Goal: Task Accomplishment & Management: Manage account settings

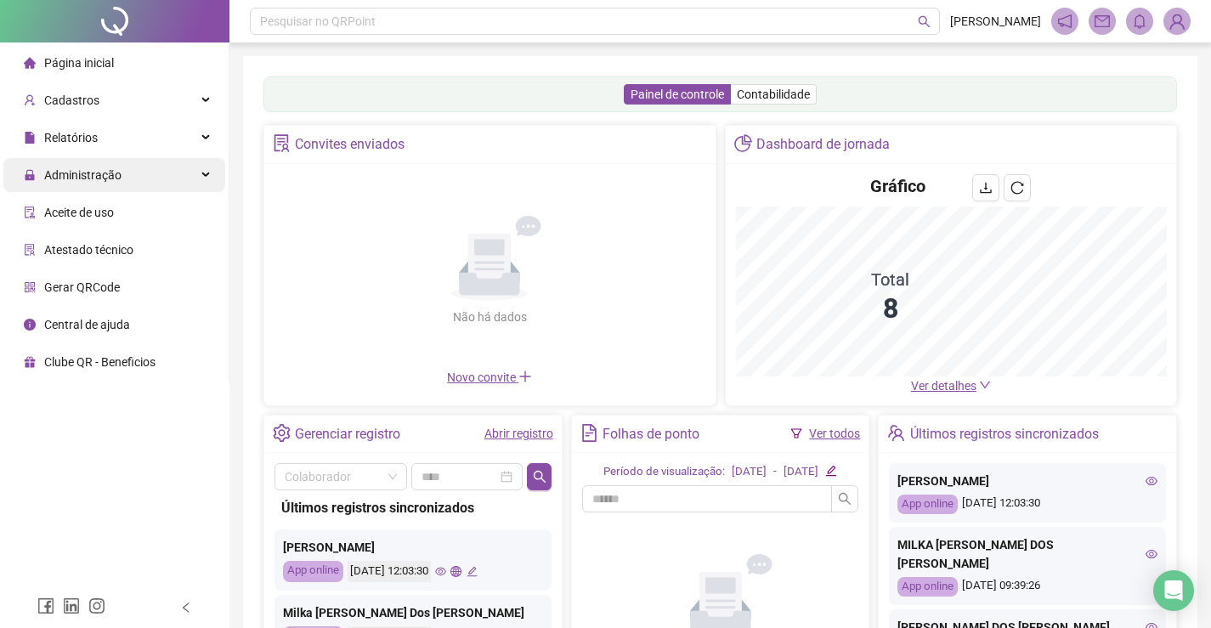
click at [120, 184] on div "Administração" at bounding box center [114, 175] width 222 height 34
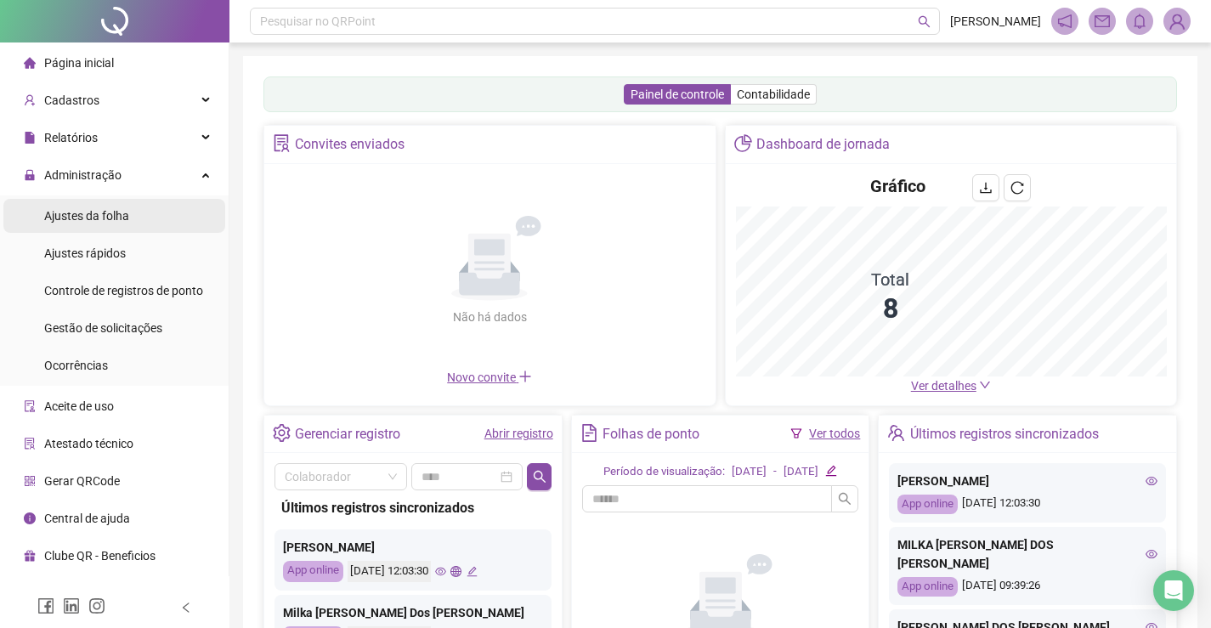
click at [110, 226] on div "Ajustes da folha" at bounding box center [86, 216] width 85 height 34
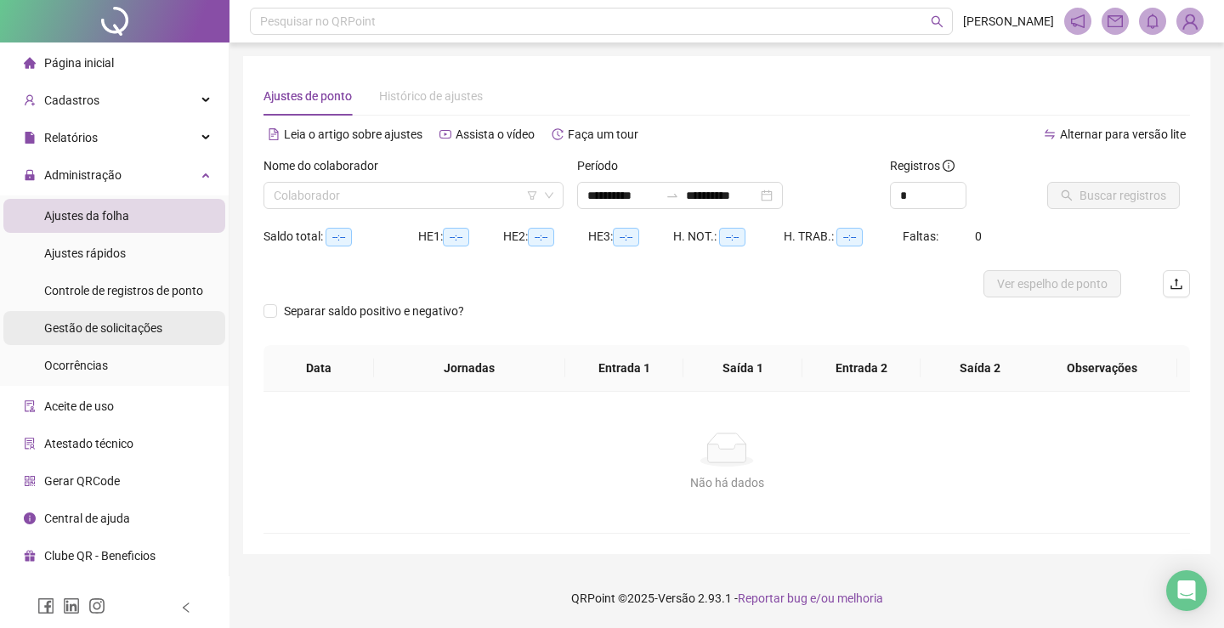
type input "**********"
click at [111, 340] on div "Gestão de solicitações" at bounding box center [103, 328] width 118 height 34
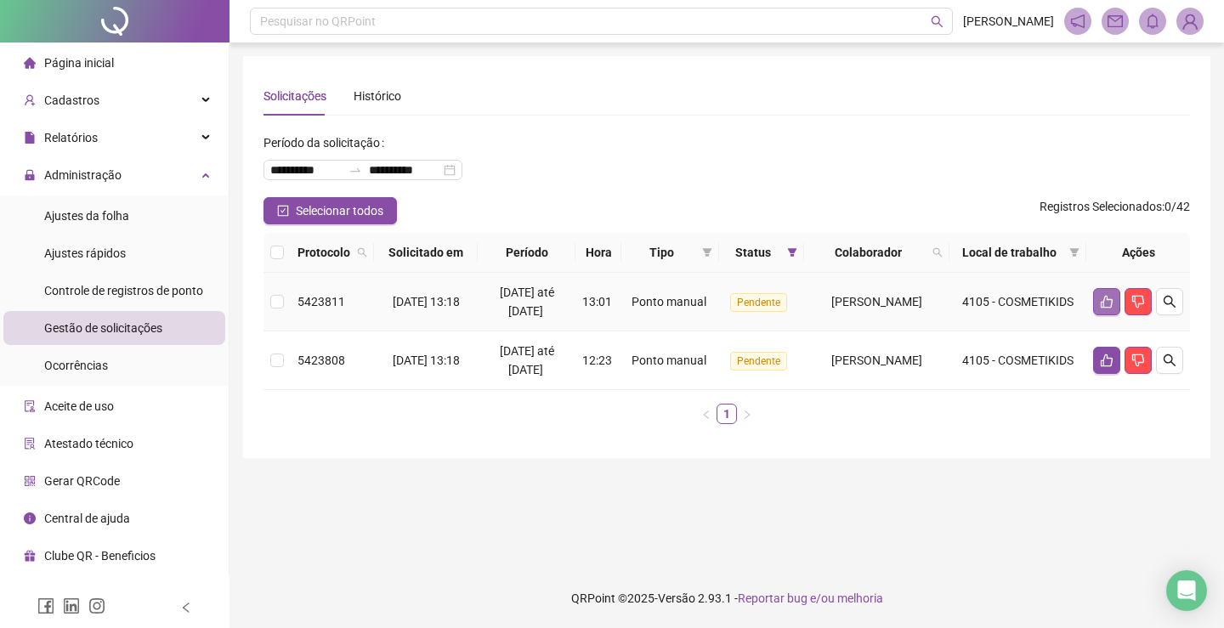
click at [1108, 311] on button "button" at bounding box center [1106, 301] width 27 height 27
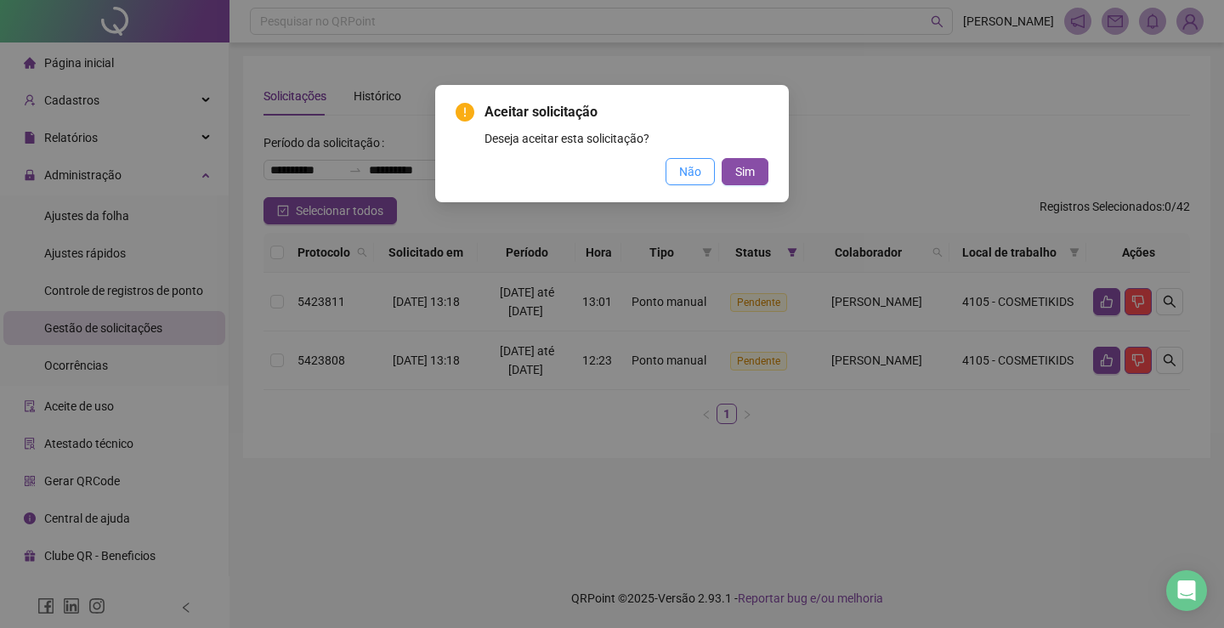
click at [688, 173] on span "Não" at bounding box center [690, 171] width 22 height 19
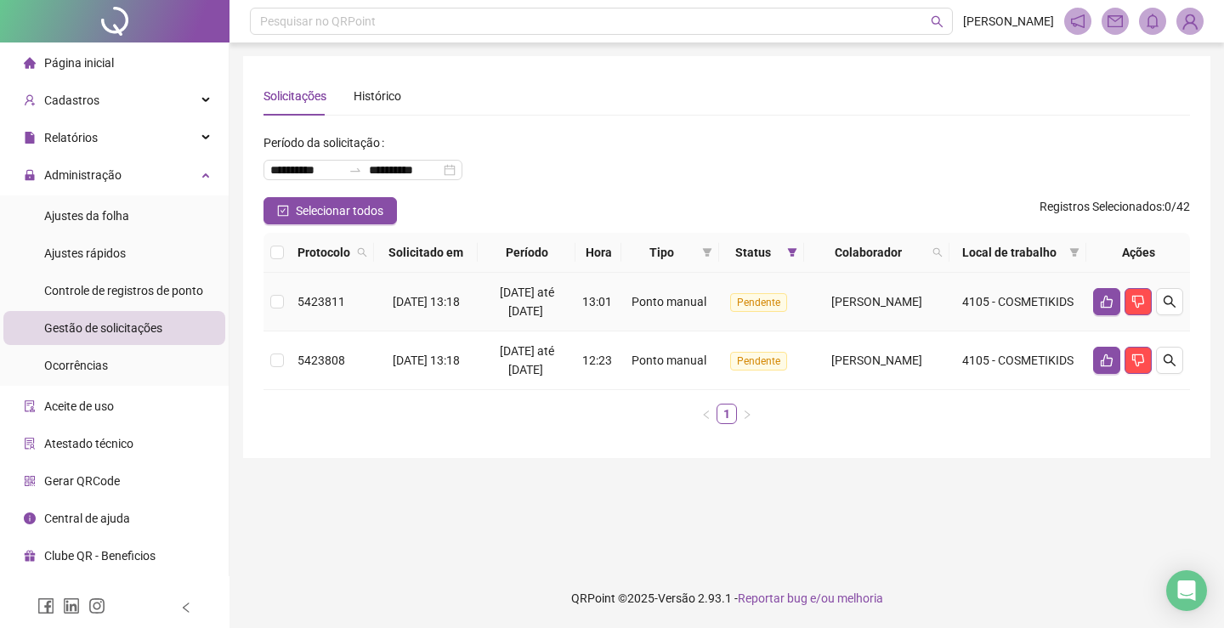
click at [305, 309] on span "5423811" at bounding box center [321, 302] width 48 height 14
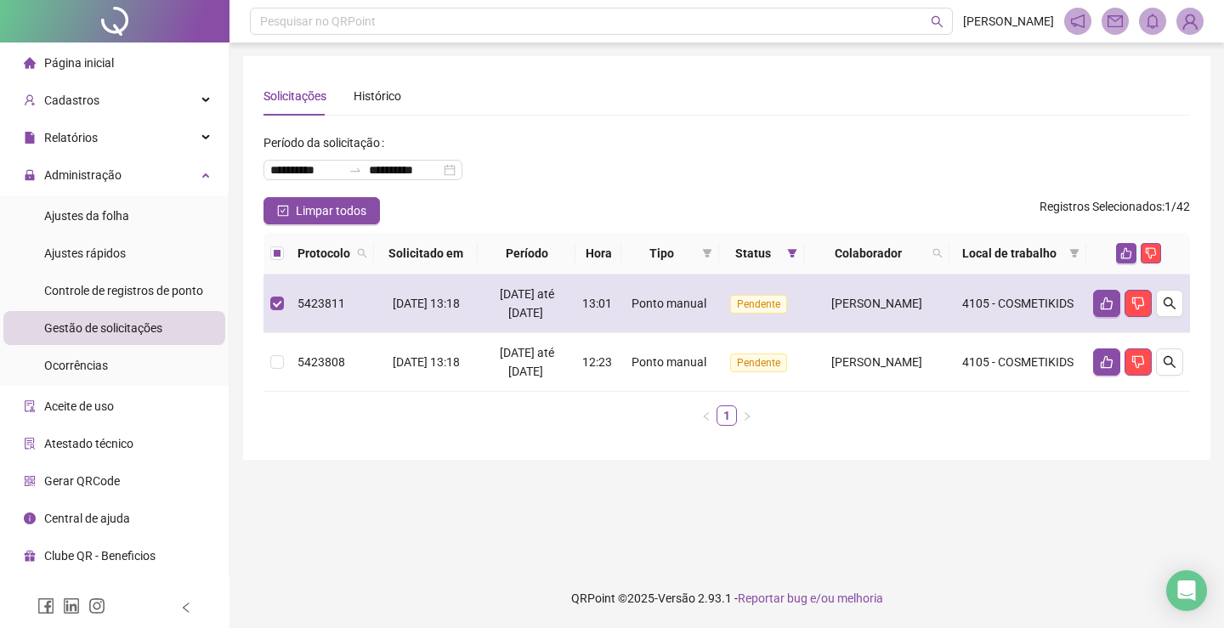
click at [305, 310] on span "5423811" at bounding box center [321, 304] width 48 height 14
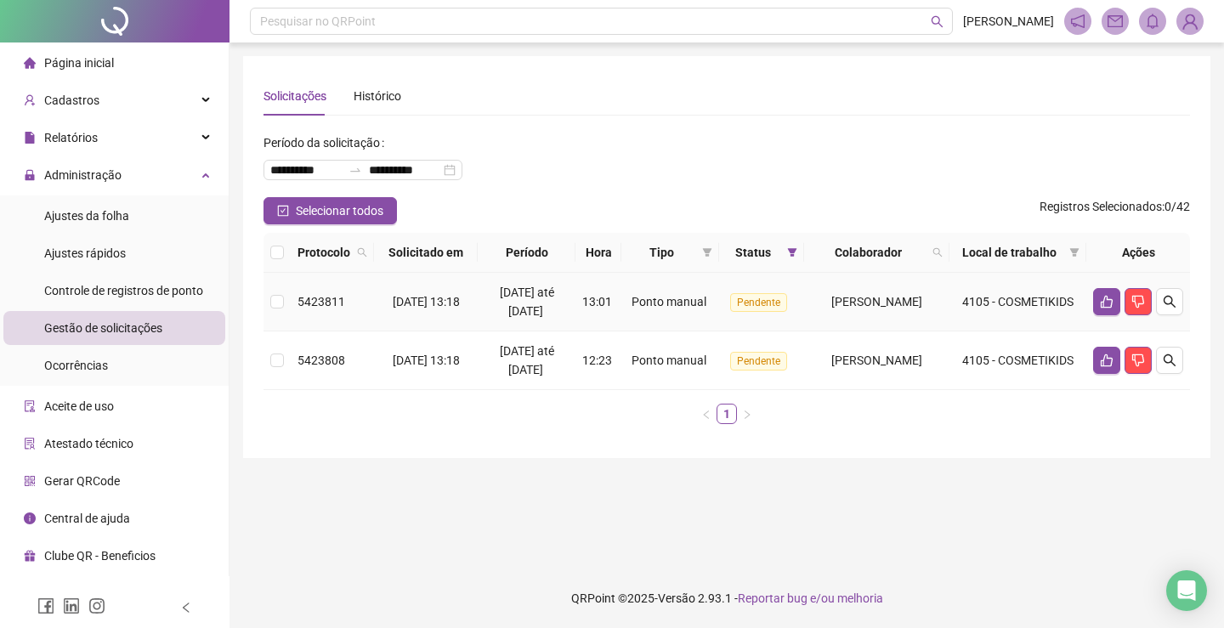
click at [500, 318] on span "13/09/2025 até 17/09/2025" at bounding box center [527, 302] width 54 height 32
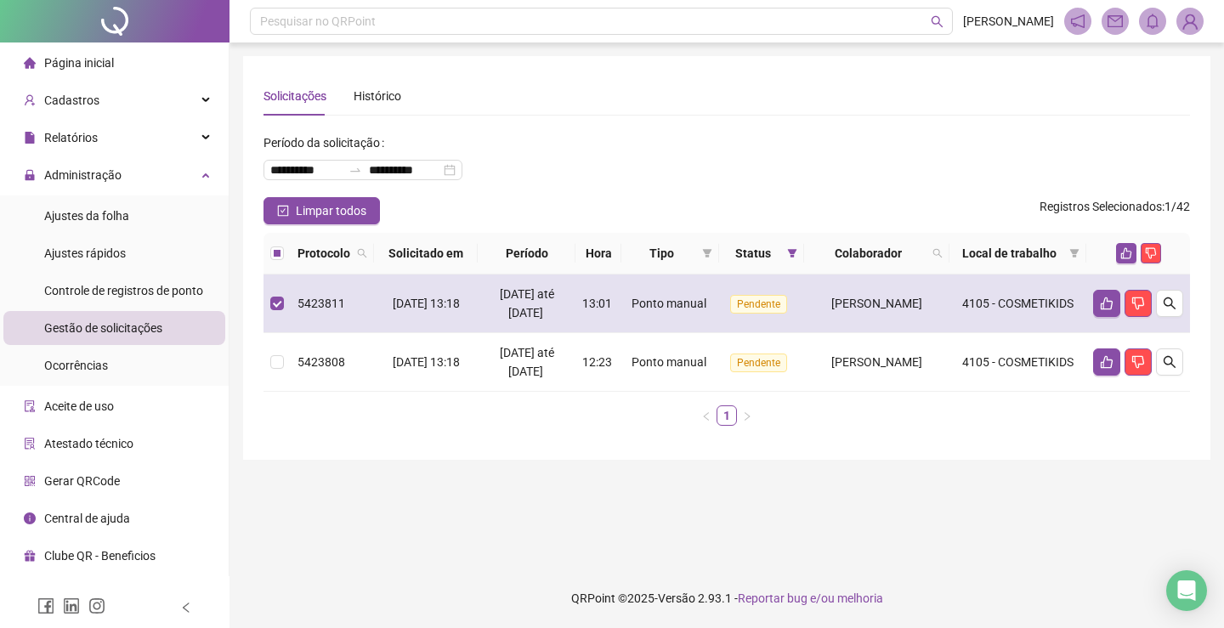
click at [500, 320] on span "13/09/2025 até 17/09/2025" at bounding box center [527, 303] width 54 height 32
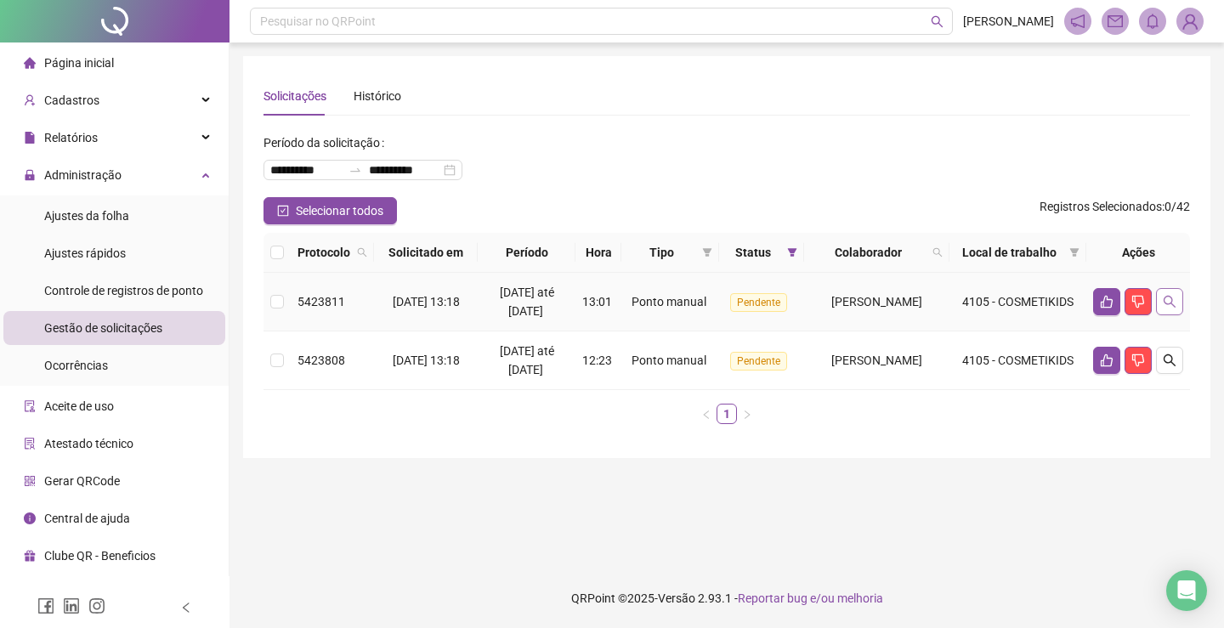
click at [1173, 309] on icon "search" at bounding box center [1170, 302] width 14 height 14
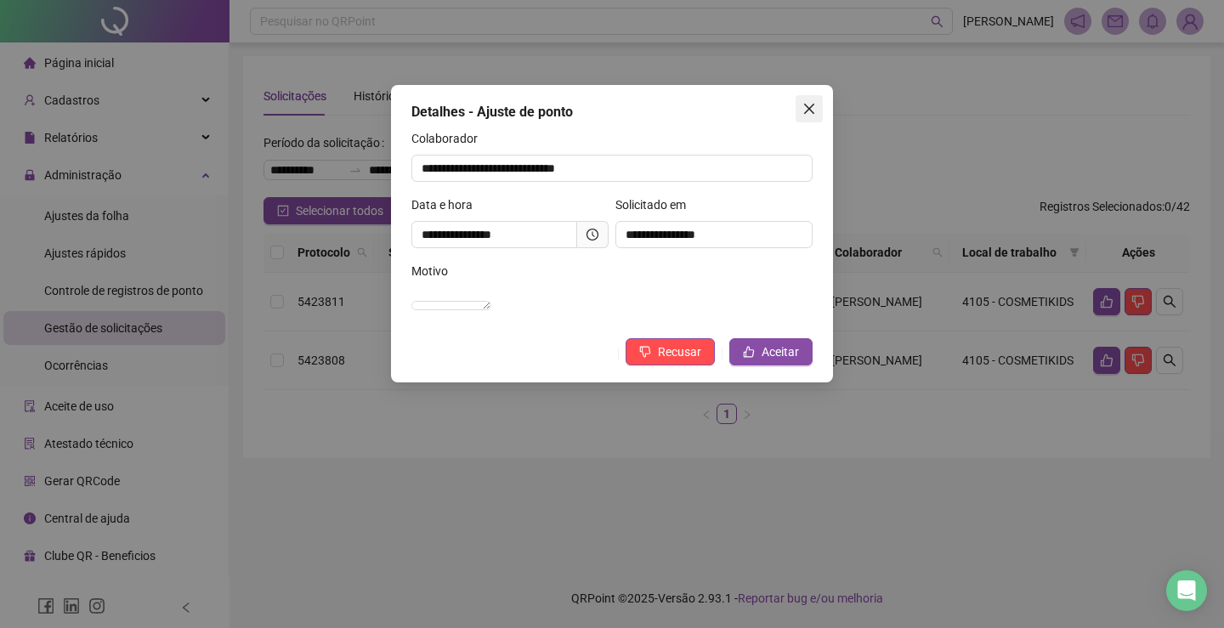
click at [802, 120] on button "Close" at bounding box center [809, 108] width 27 height 27
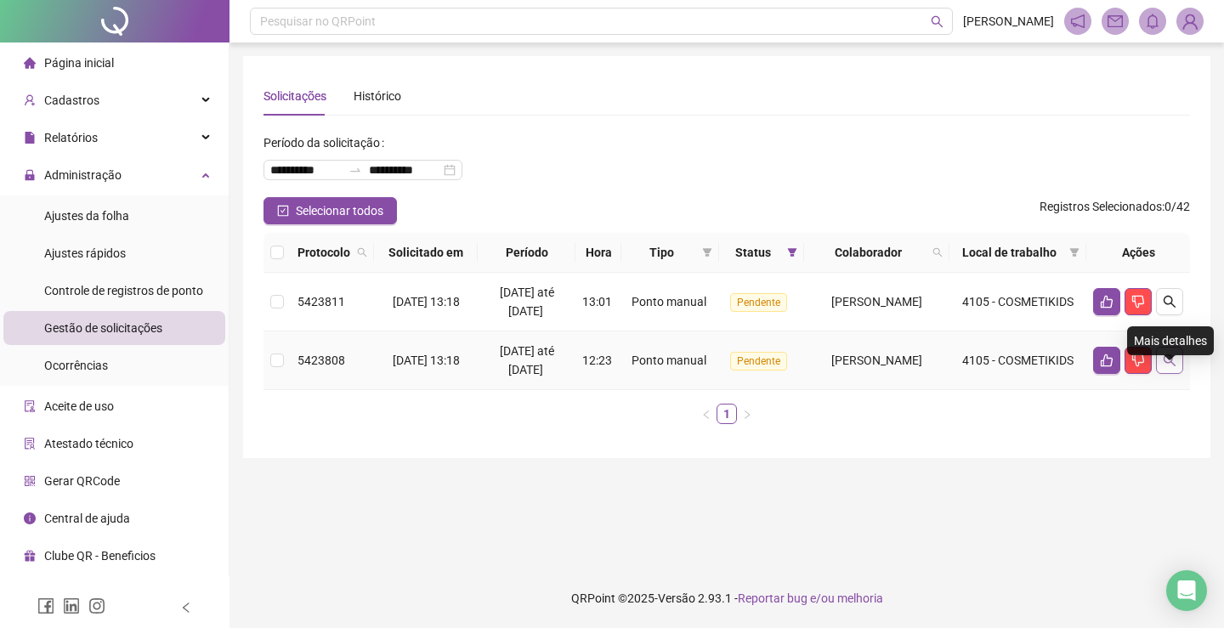
click at [1174, 367] on icon "search" at bounding box center [1170, 361] width 14 height 14
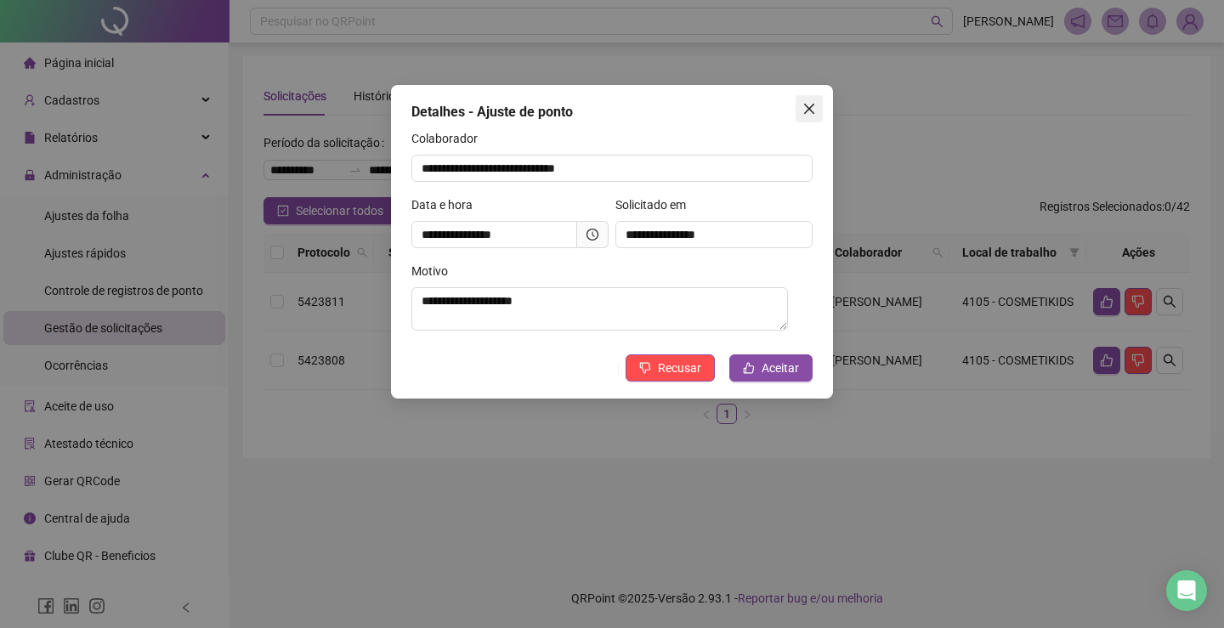
click at [810, 110] on icon "close" at bounding box center [809, 109] width 10 height 10
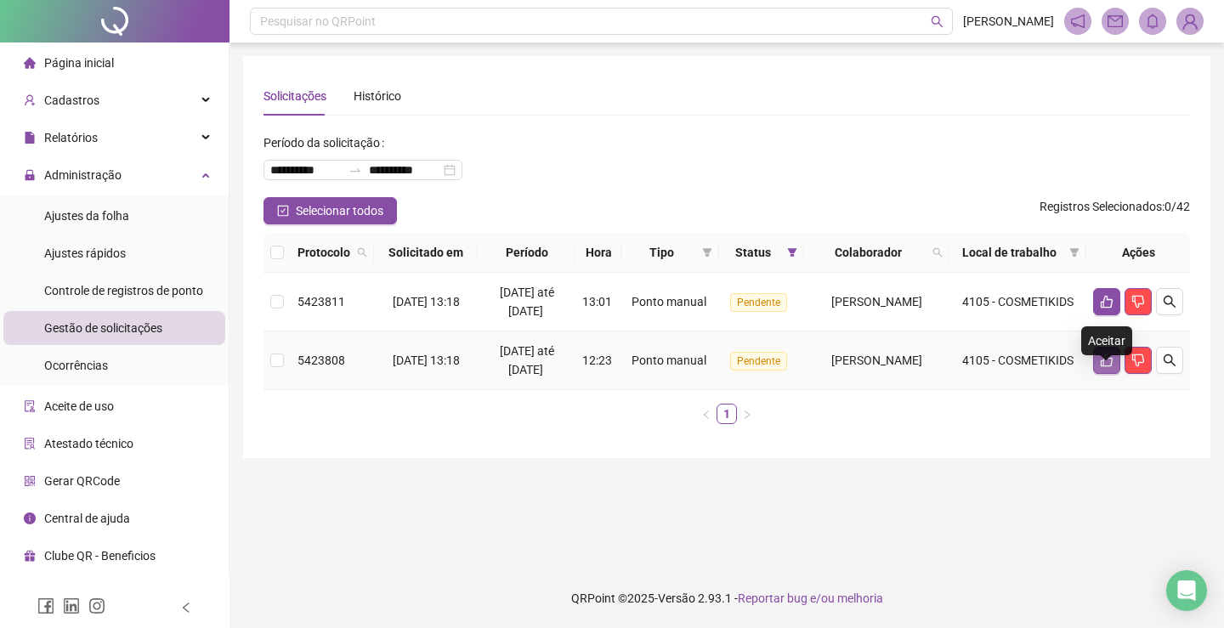
click at [1108, 367] on icon "like" at bounding box center [1107, 361] width 14 height 14
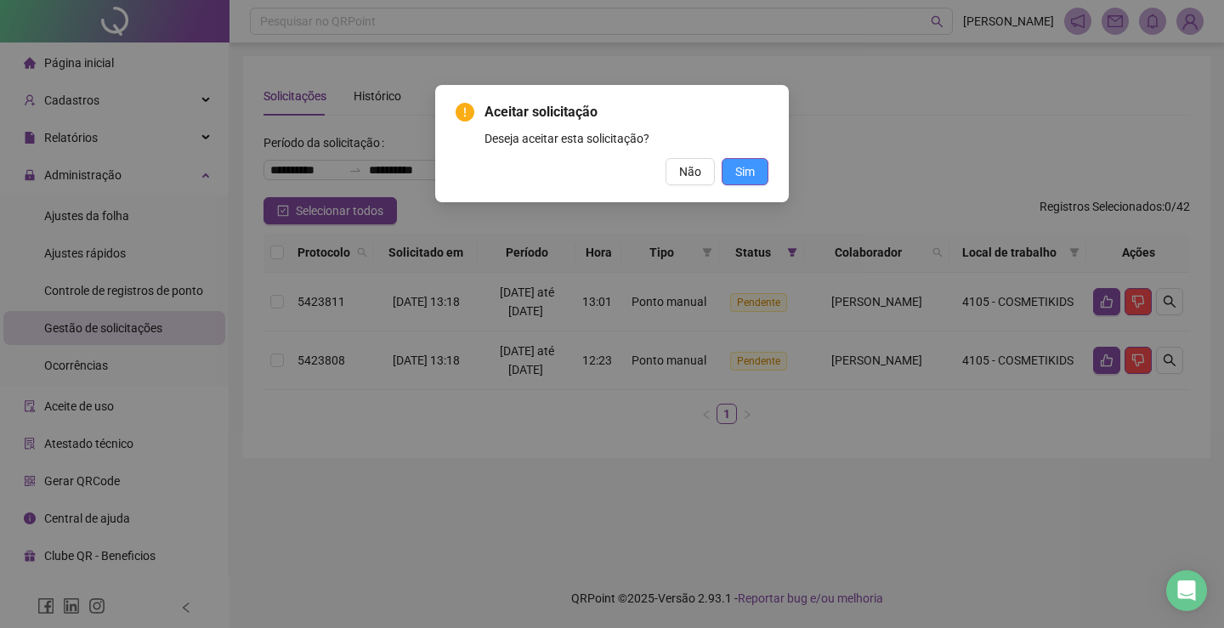
click at [746, 171] on span "Sim" at bounding box center [745, 171] width 20 height 19
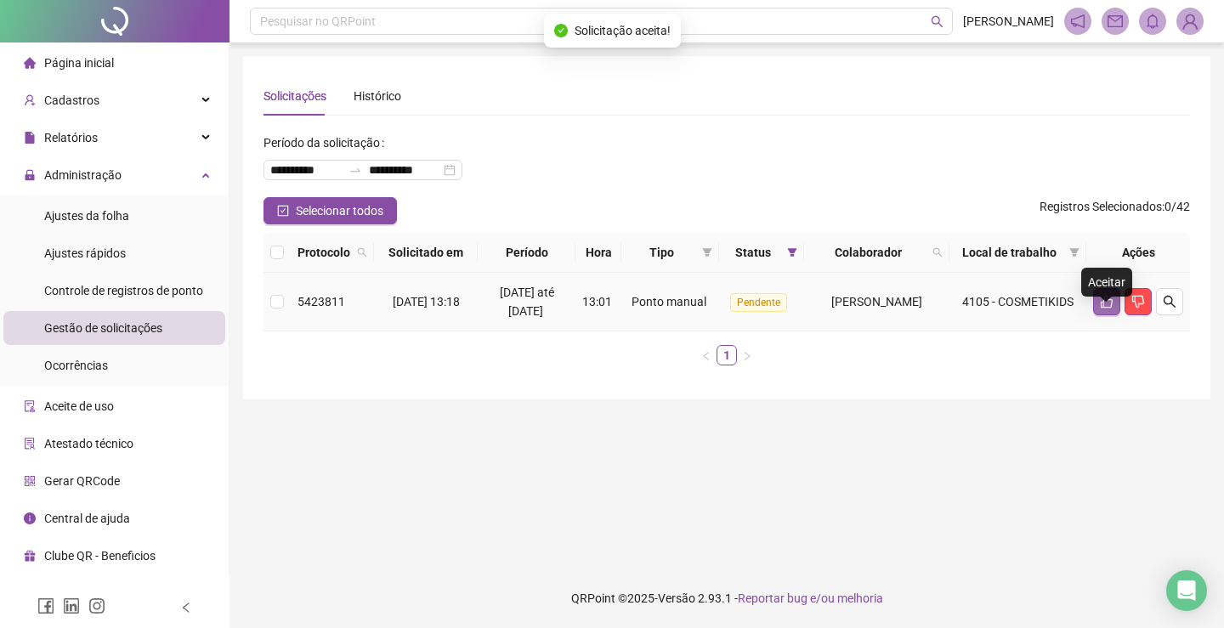
click at [1111, 309] on icon "like" at bounding box center [1107, 302] width 12 height 13
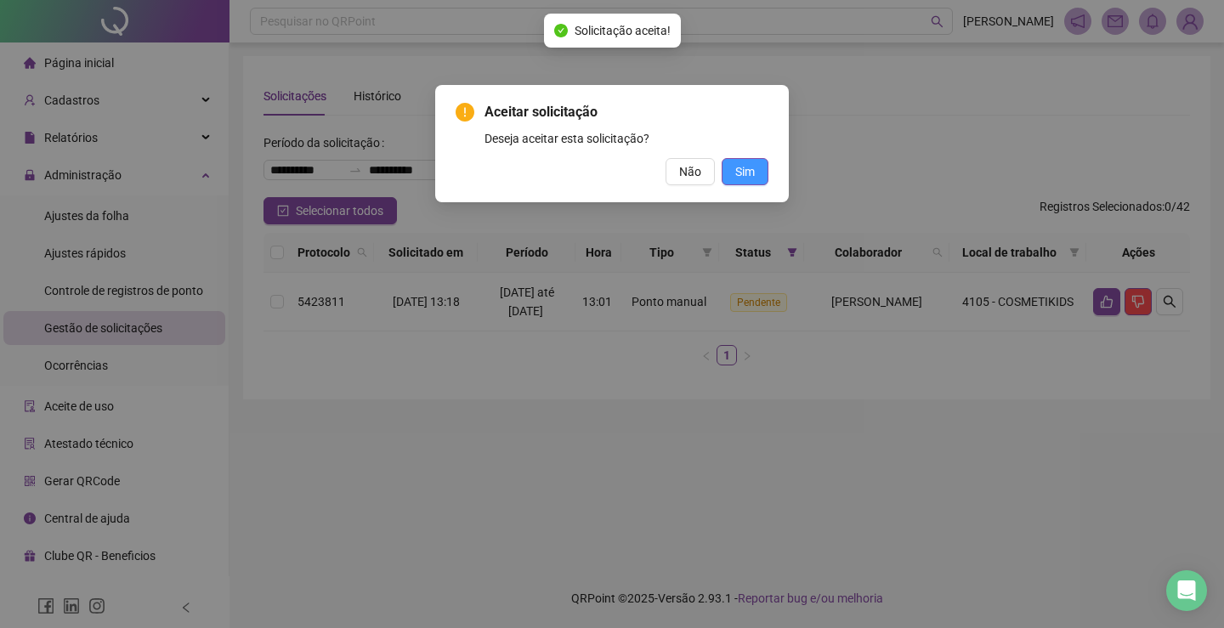
click at [764, 175] on button "Sim" at bounding box center [745, 171] width 47 height 27
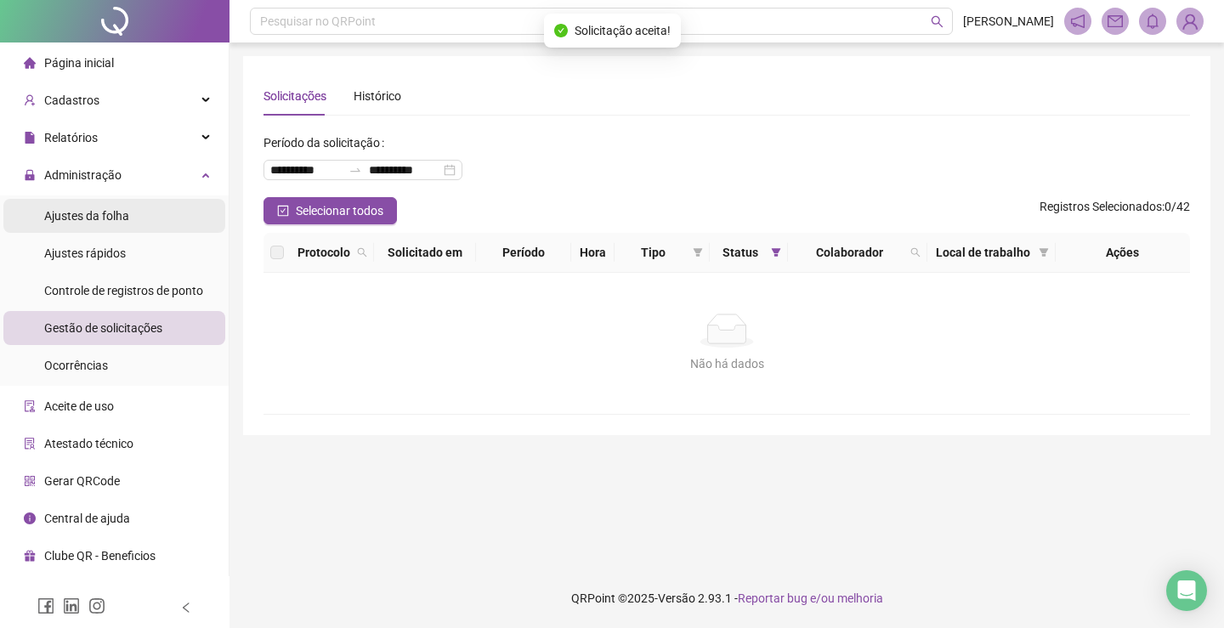
click at [127, 209] on span "Ajustes da folha" at bounding box center [86, 216] width 85 height 14
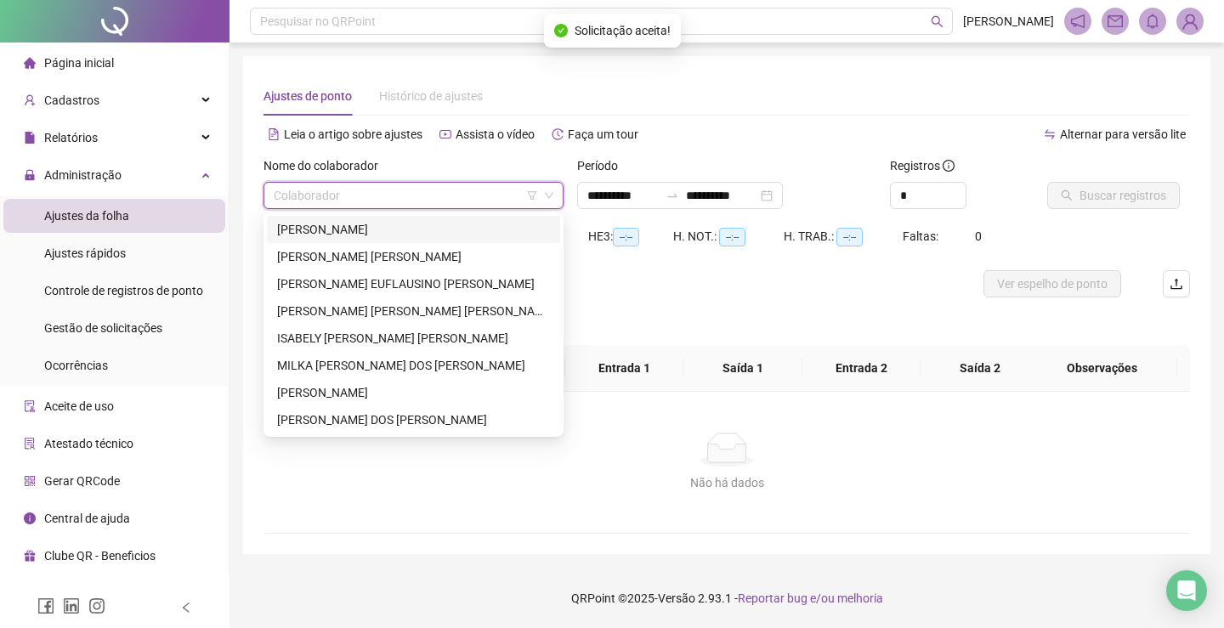
click at [484, 205] on input "search" at bounding box center [406, 195] width 264 height 25
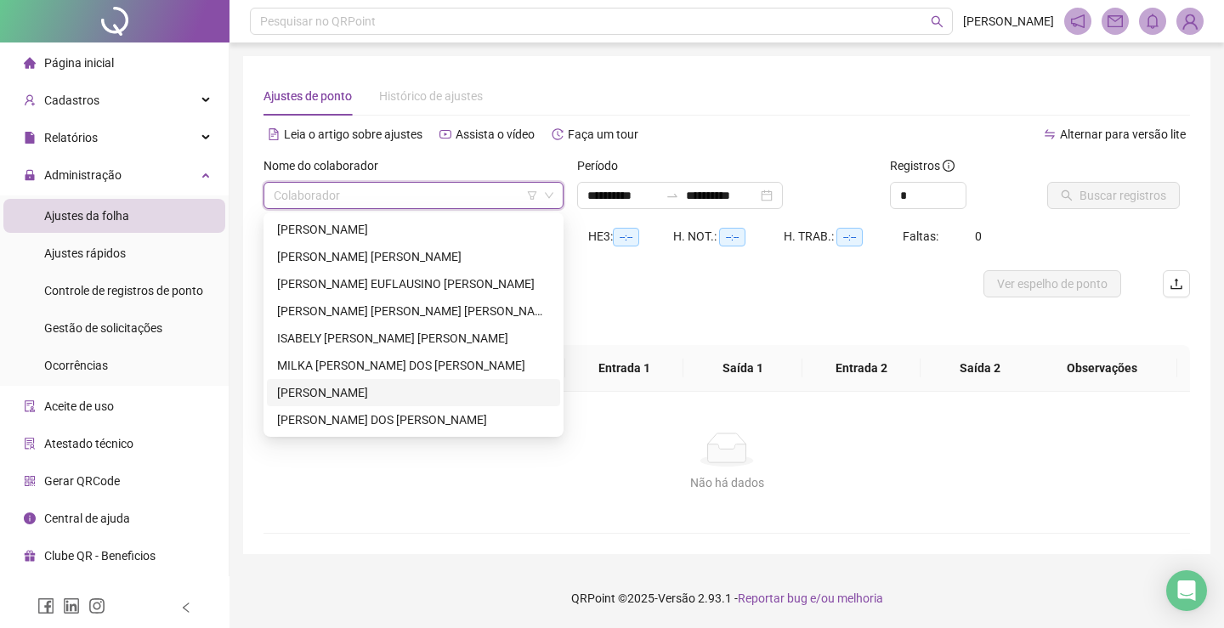
click at [450, 392] on div "[PERSON_NAME]" at bounding box center [413, 392] width 273 height 19
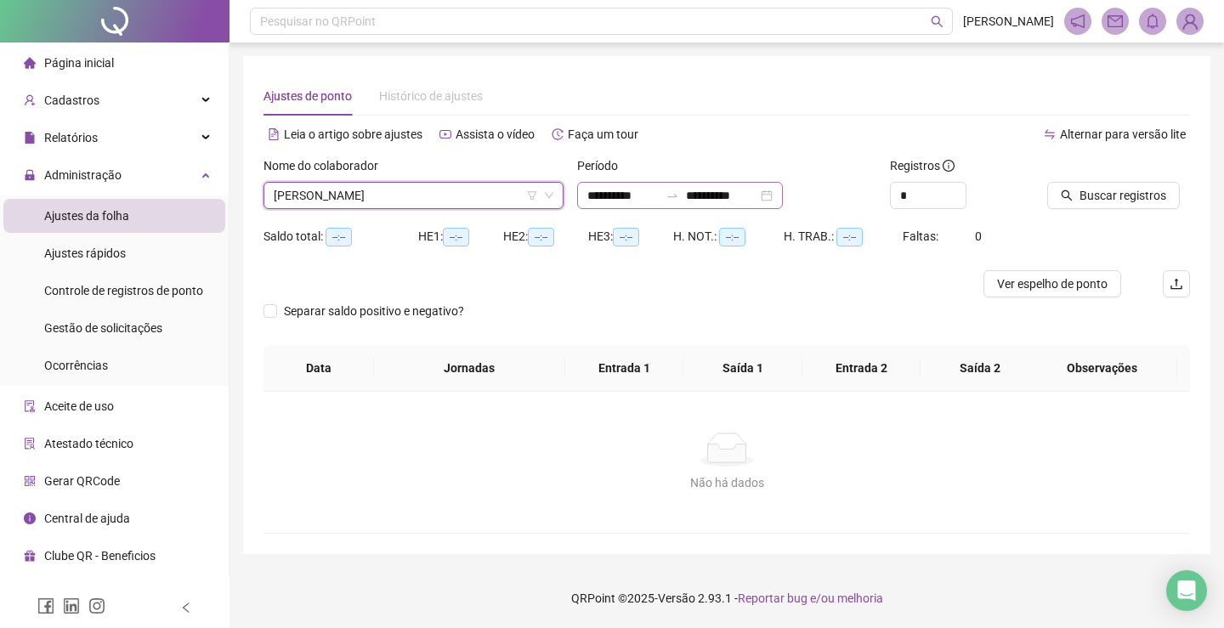
click at [783, 193] on div "**********" at bounding box center [680, 195] width 206 height 27
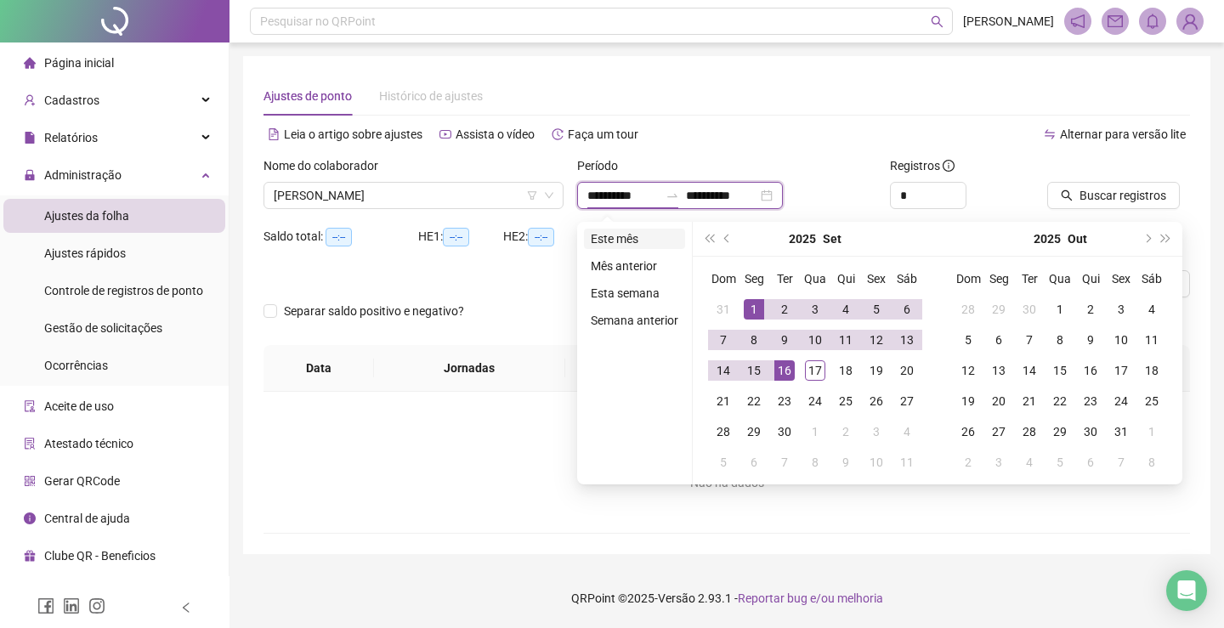
type input "**********"
click at [609, 238] on li "Este mês" at bounding box center [634, 239] width 101 height 20
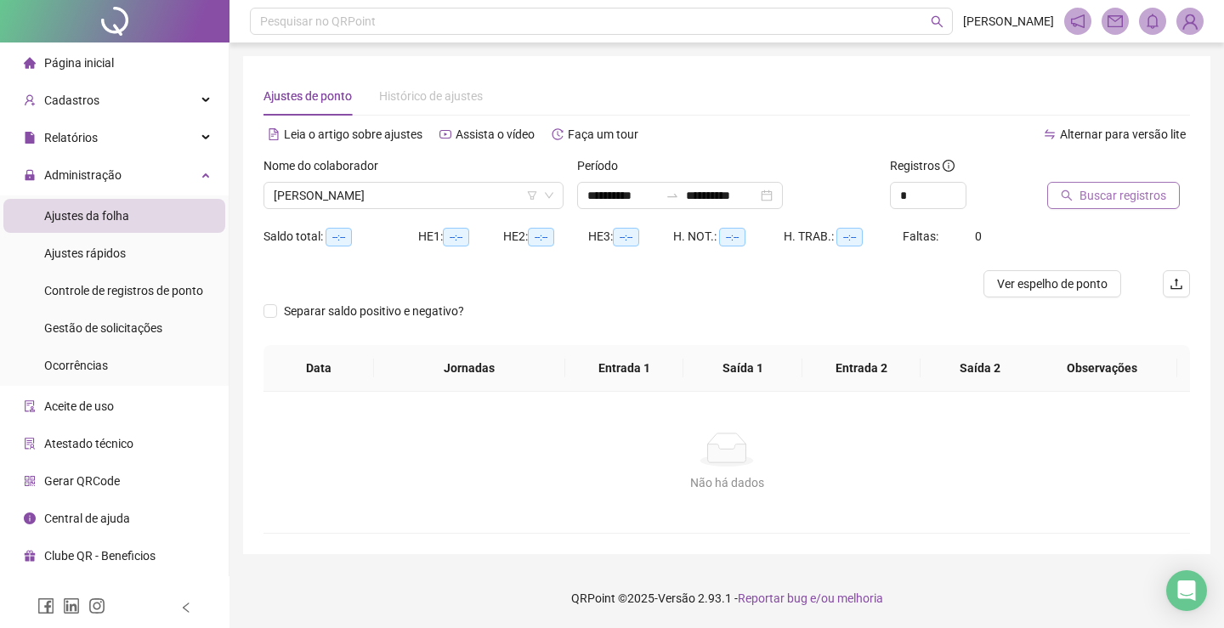
click at [1146, 195] on span "Buscar registros" at bounding box center [1122, 195] width 87 height 19
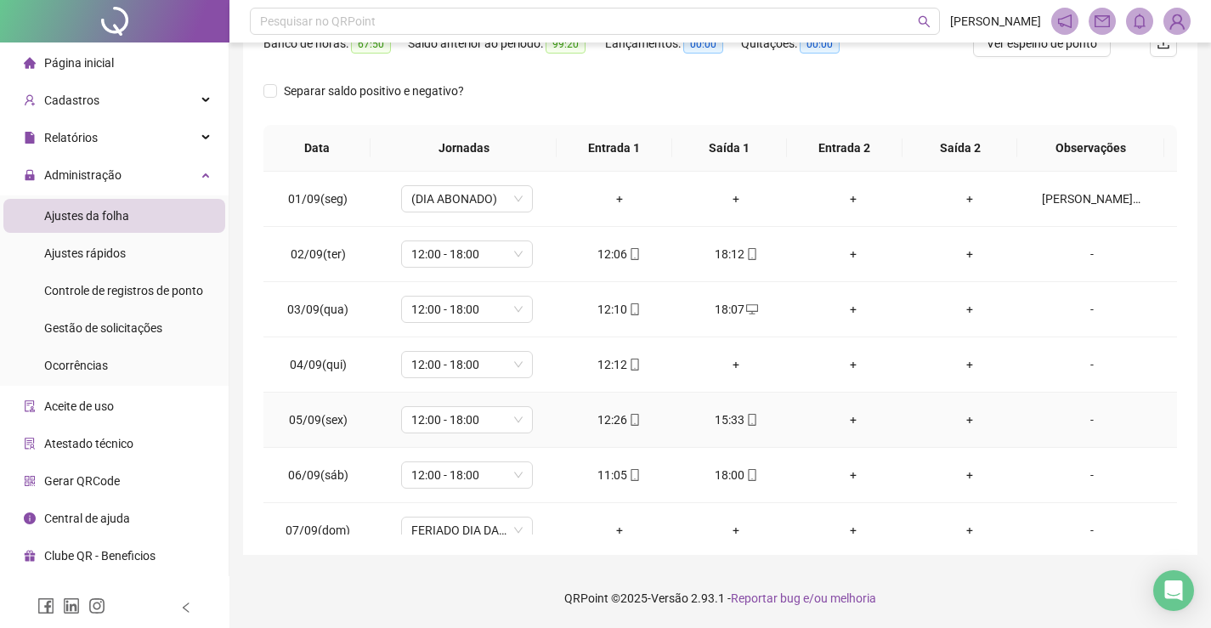
scroll to position [340, 0]
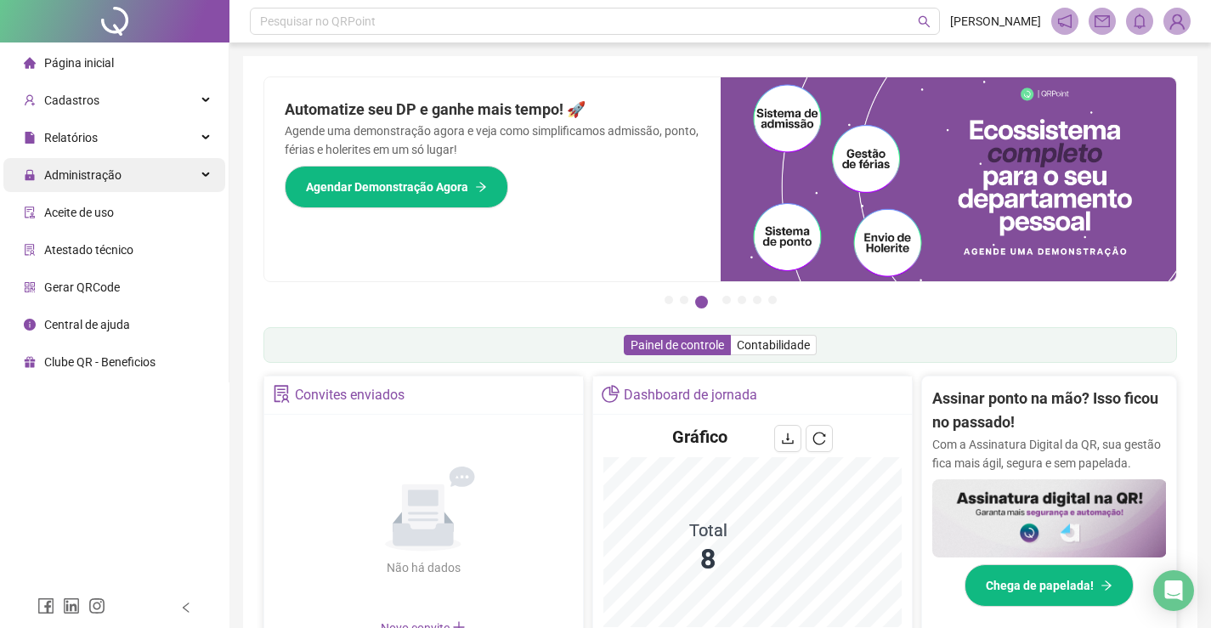
click at [116, 183] on span "Administração" at bounding box center [73, 175] width 98 height 34
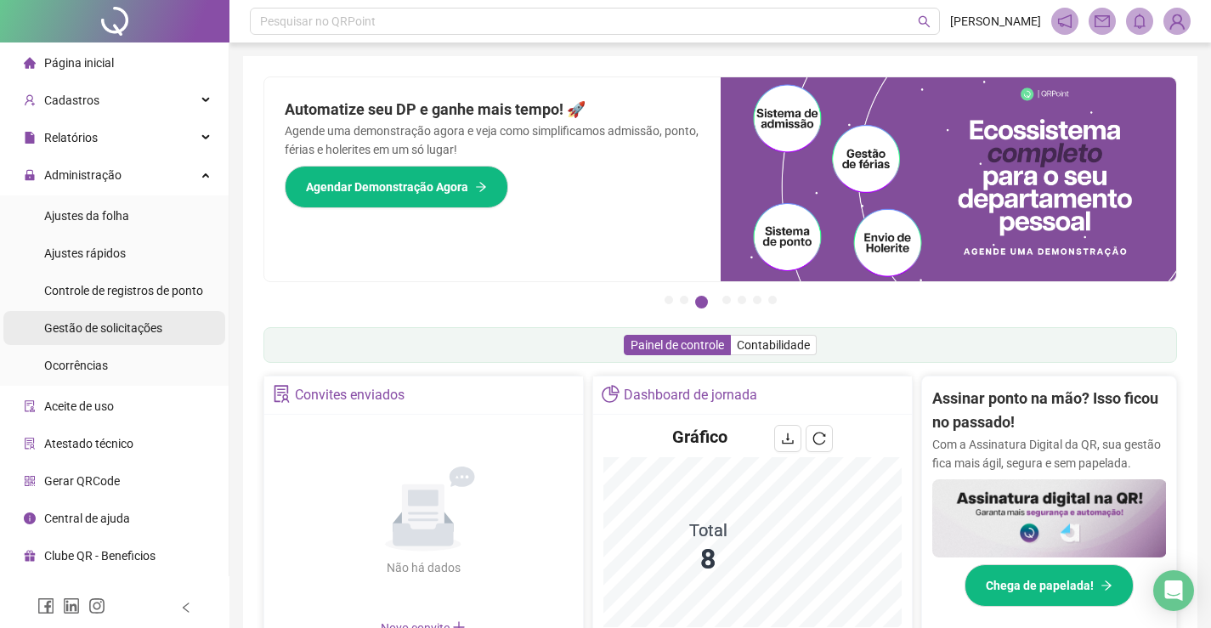
click at [134, 326] on span "Gestão de solicitações" at bounding box center [103, 328] width 118 height 14
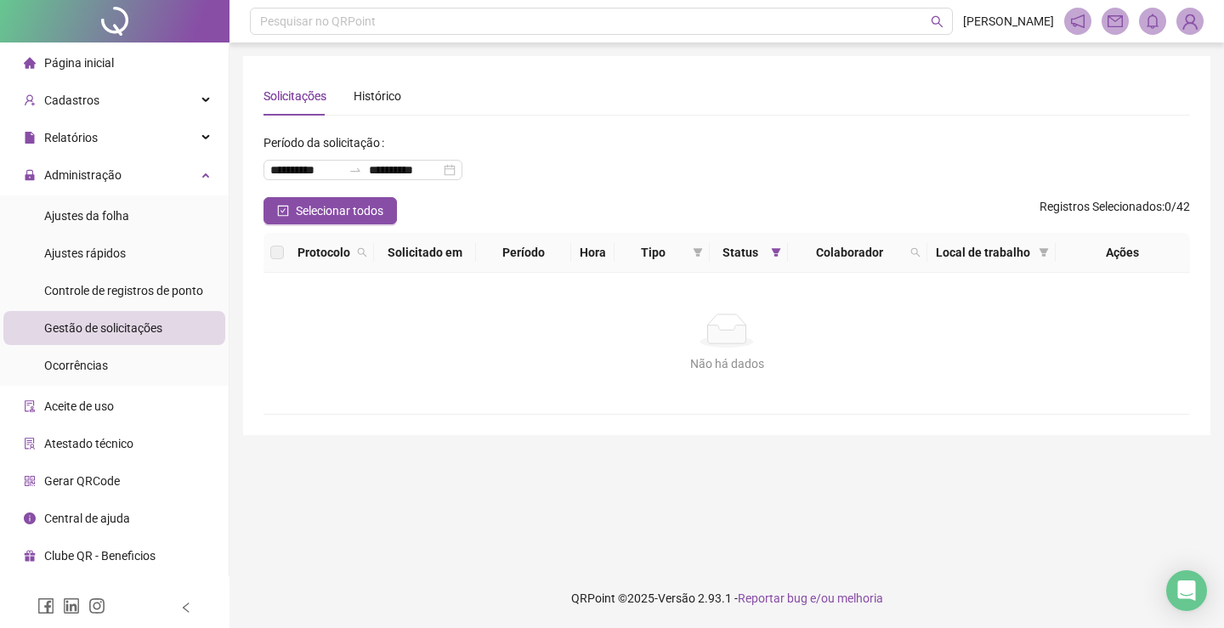
click at [130, 59] on li "Página inicial" at bounding box center [114, 63] width 222 height 34
